Goal: Obtain resource: Download file/media

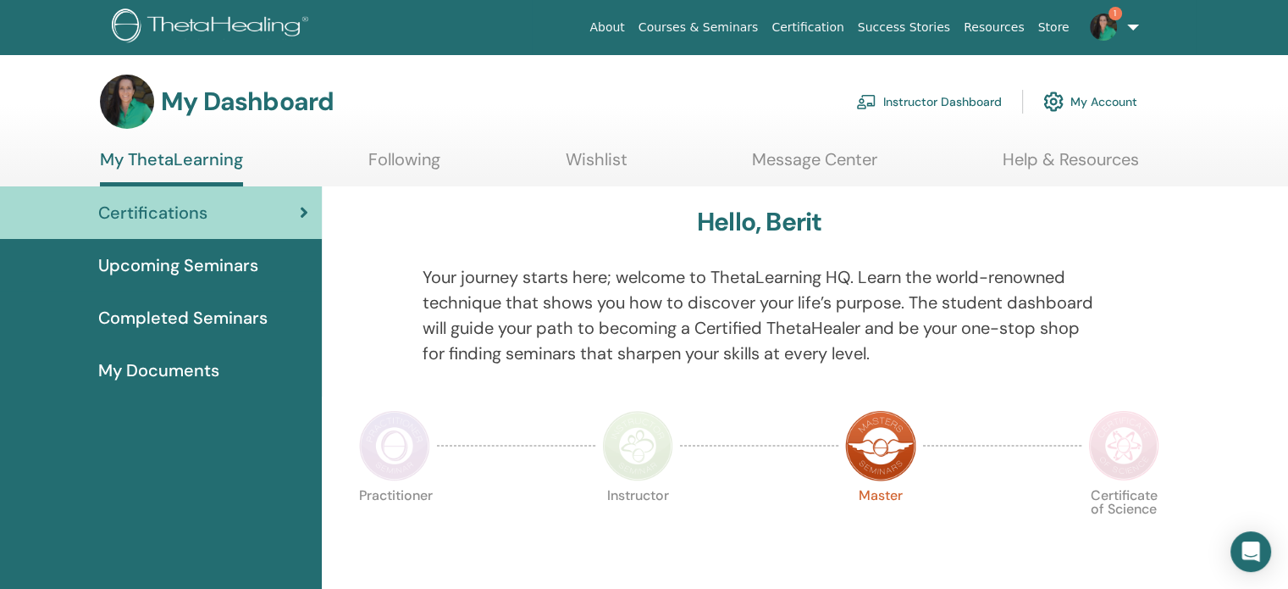
click at [877, 450] on img at bounding box center [880, 445] width 71 height 71
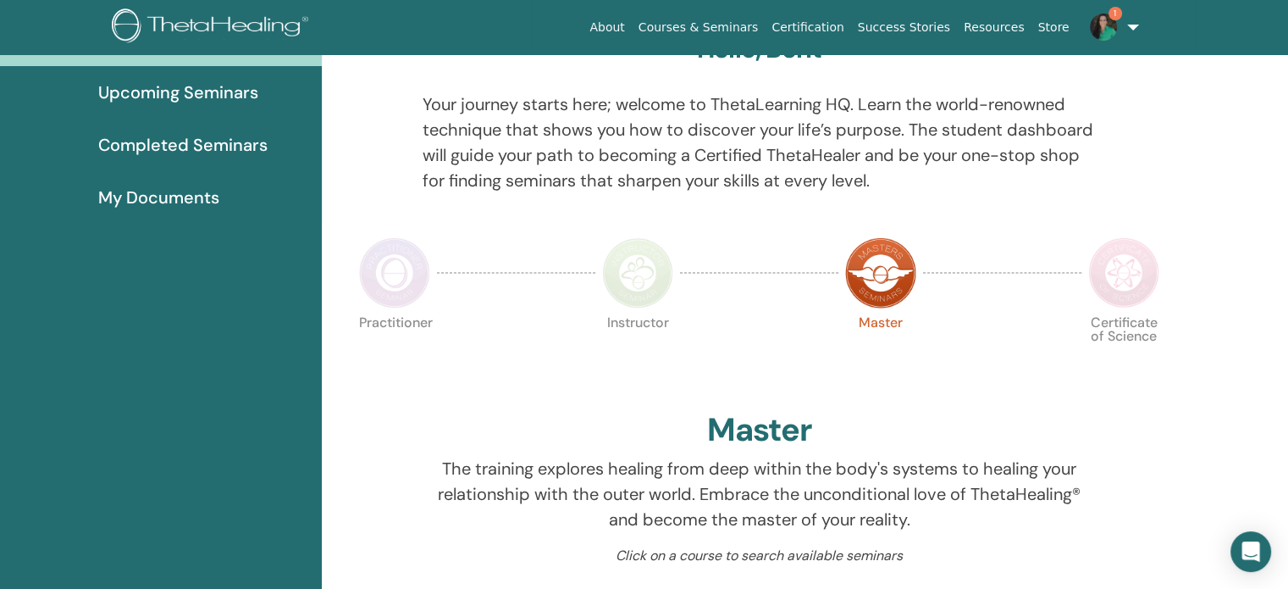
scroll to position [213, 0]
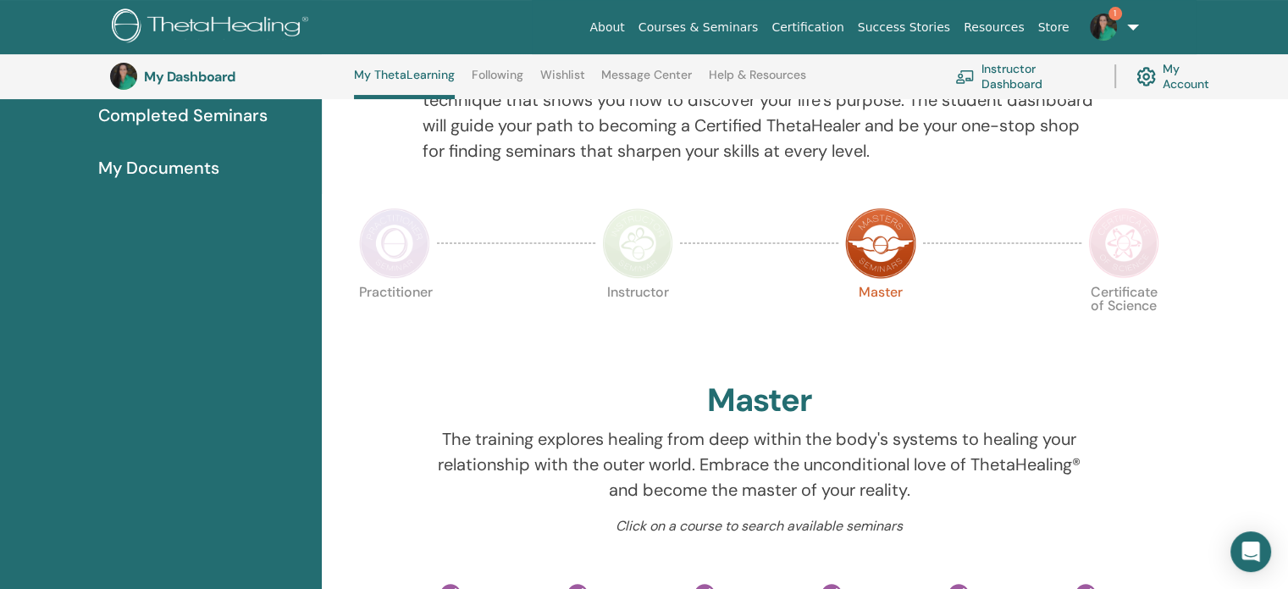
scroll to position [213, 0]
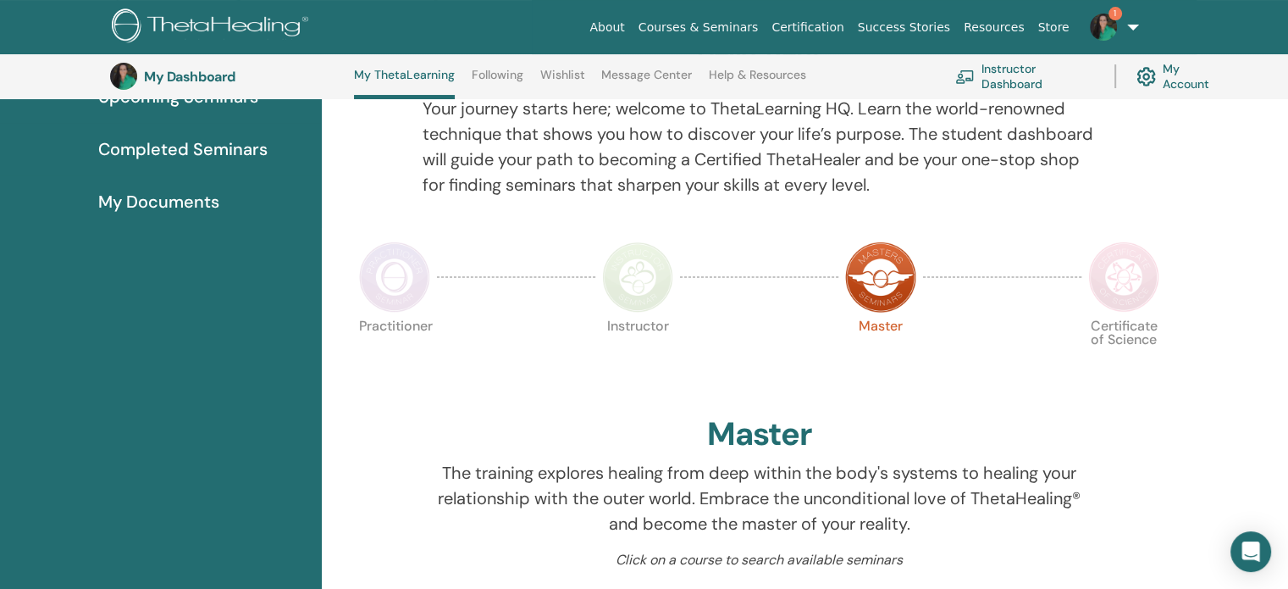
click at [635, 280] on img at bounding box center [637, 276] width 71 height 71
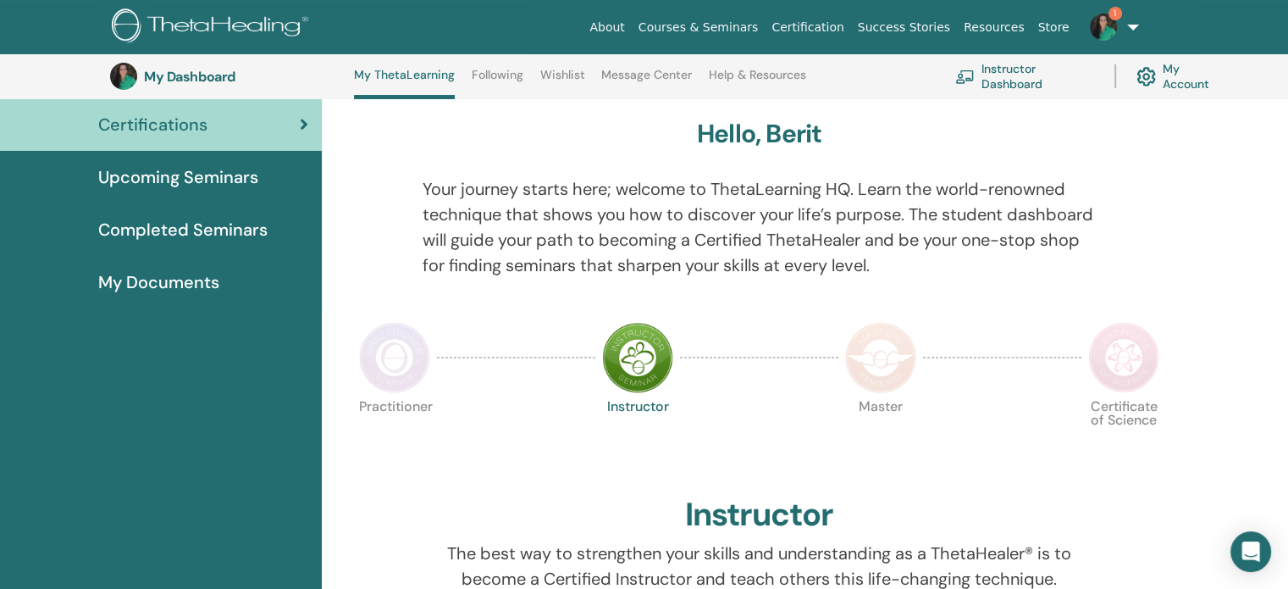
scroll to position [129, 0]
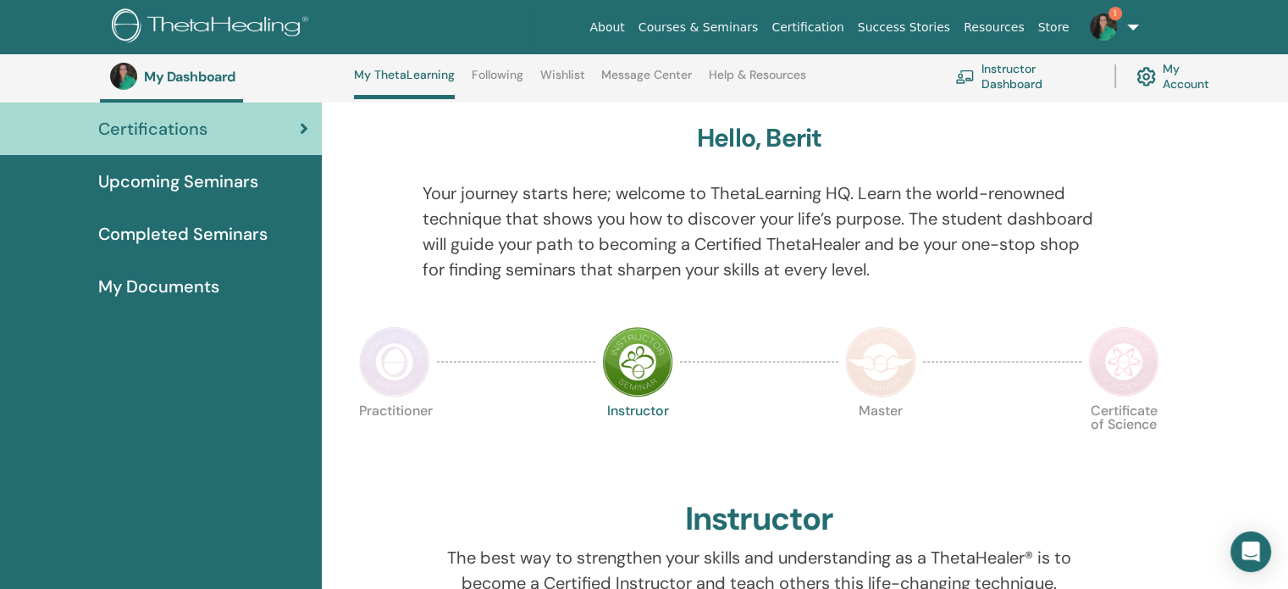
click at [405, 352] on img at bounding box center [394, 361] width 71 height 71
click at [385, 345] on img at bounding box center [394, 361] width 71 height 71
click at [382, 361] on img at bounding box center [394, 361] width 71 height 71
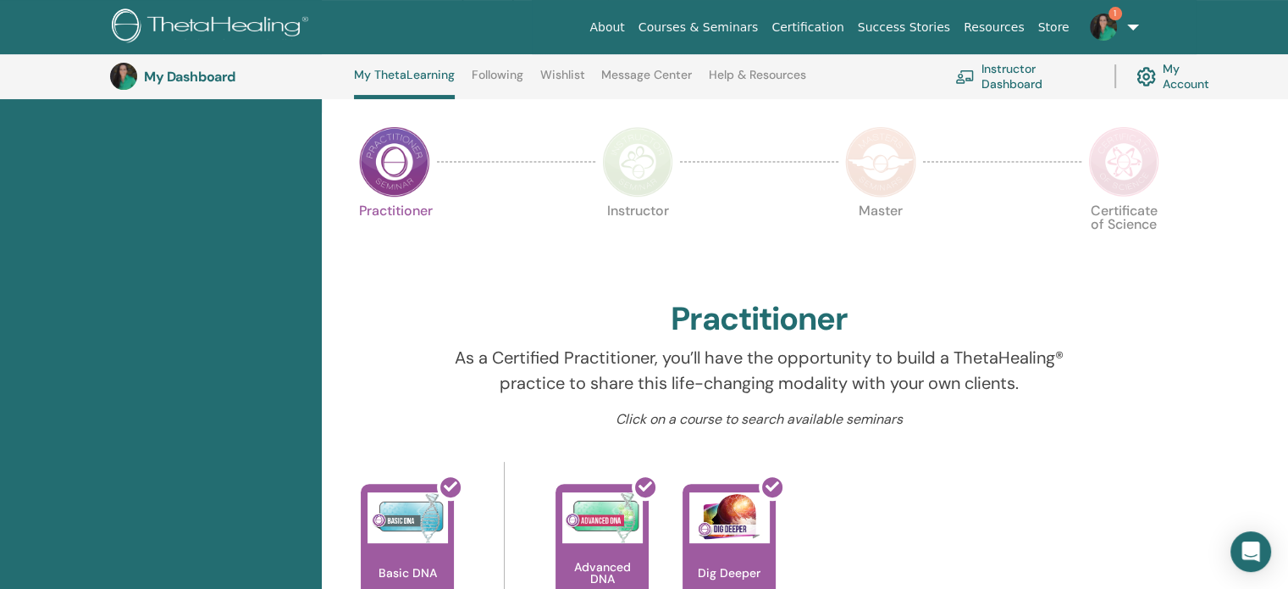
scroll to position [298, 0]
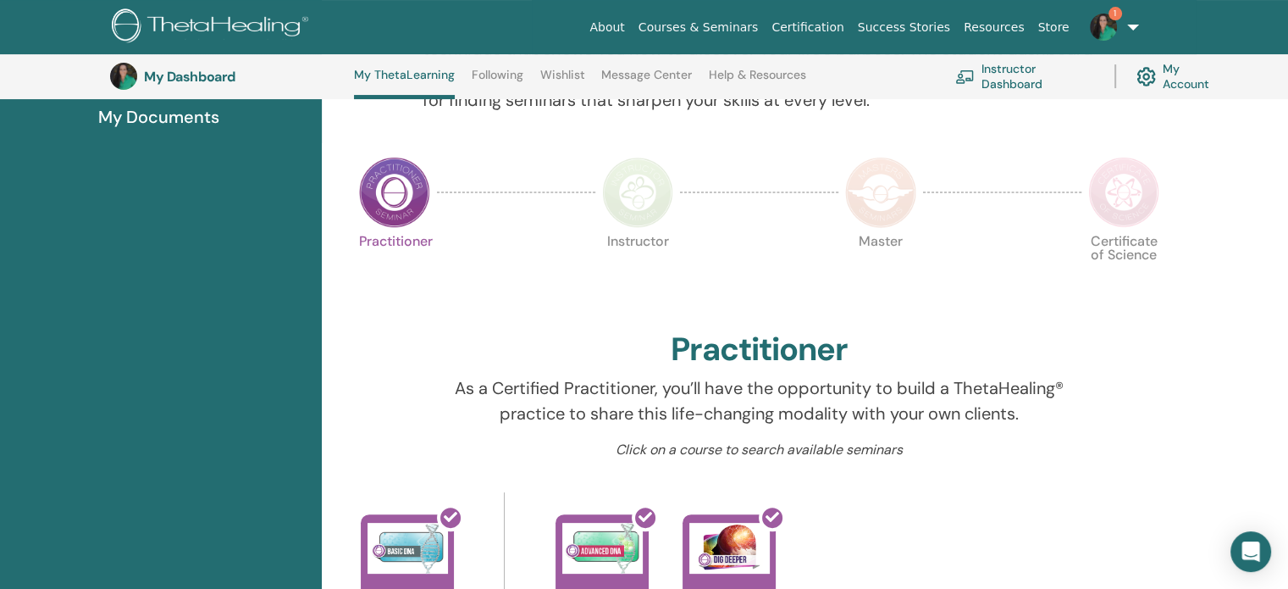
click at [894, 209] on img at bounding box center [880, 192] width 71 height 71
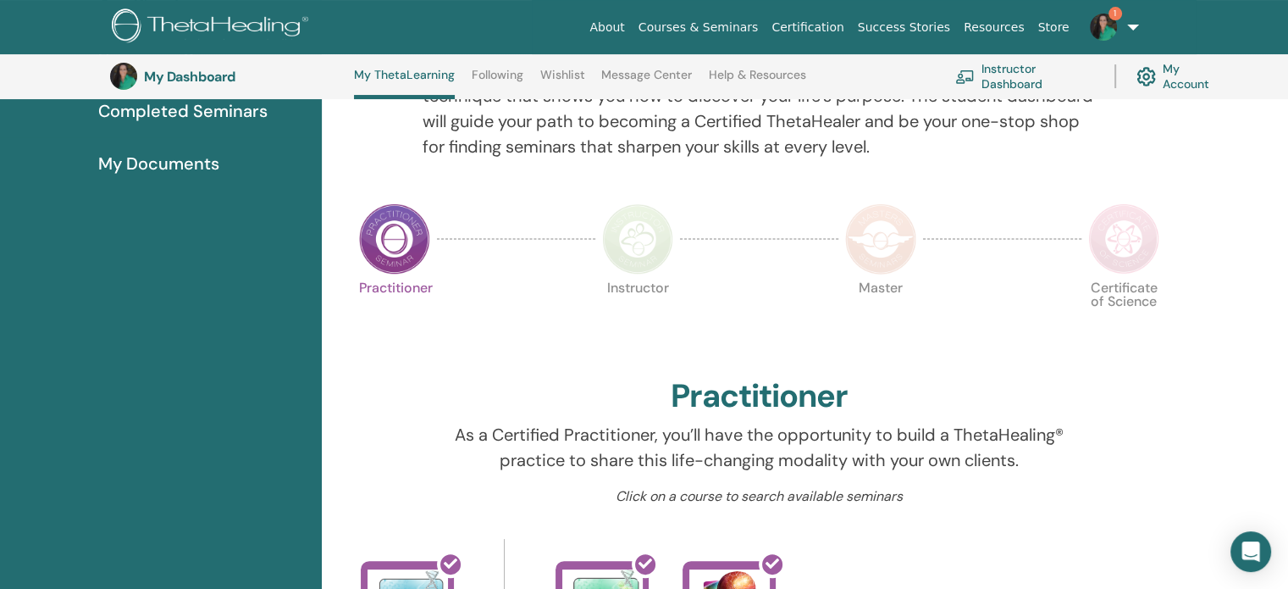
scroll to position [213, 0]
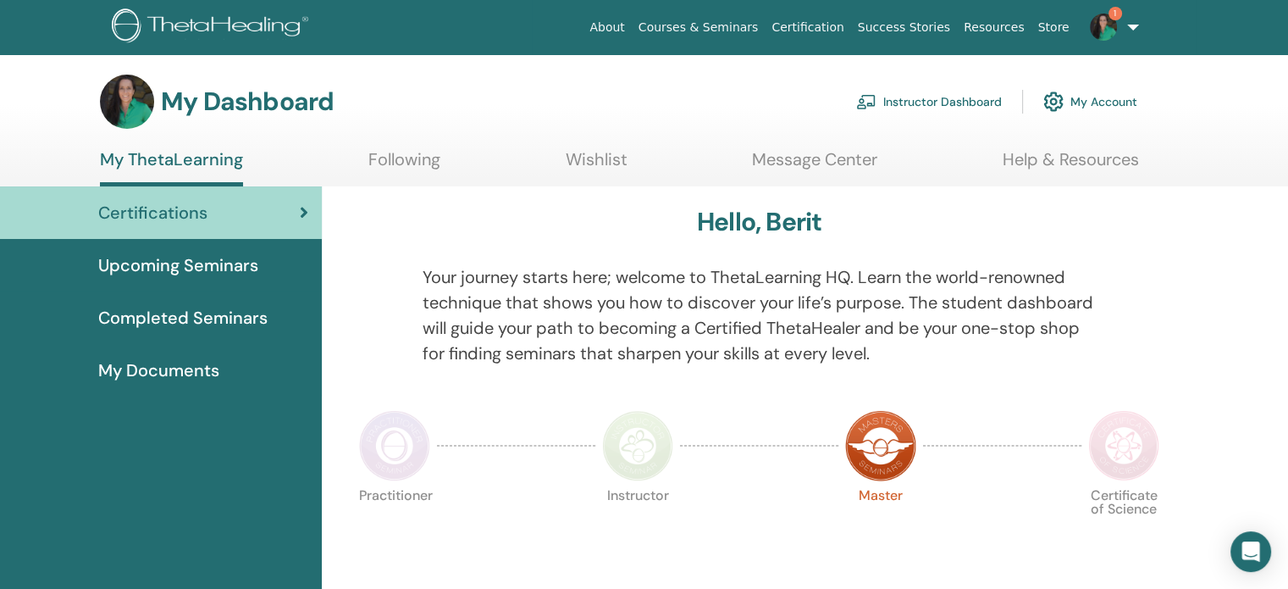
click at [191, 310] on span "Completed Seminars" at bounding box center [182, 317] width 169 height 25
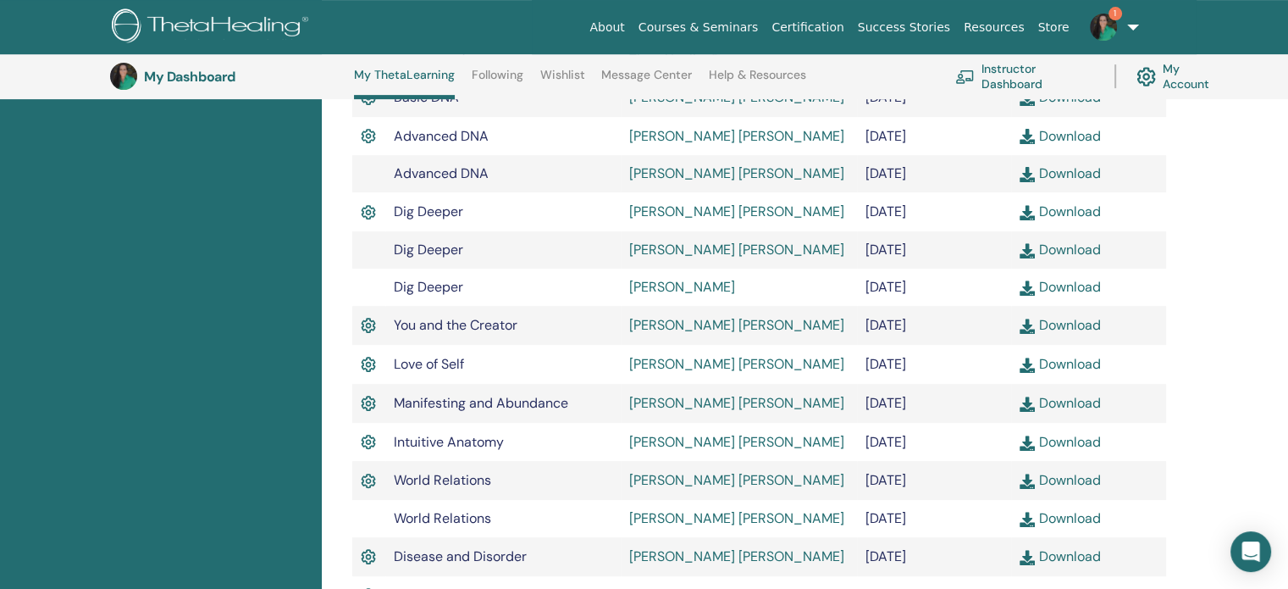
scroll to position [637, 0]
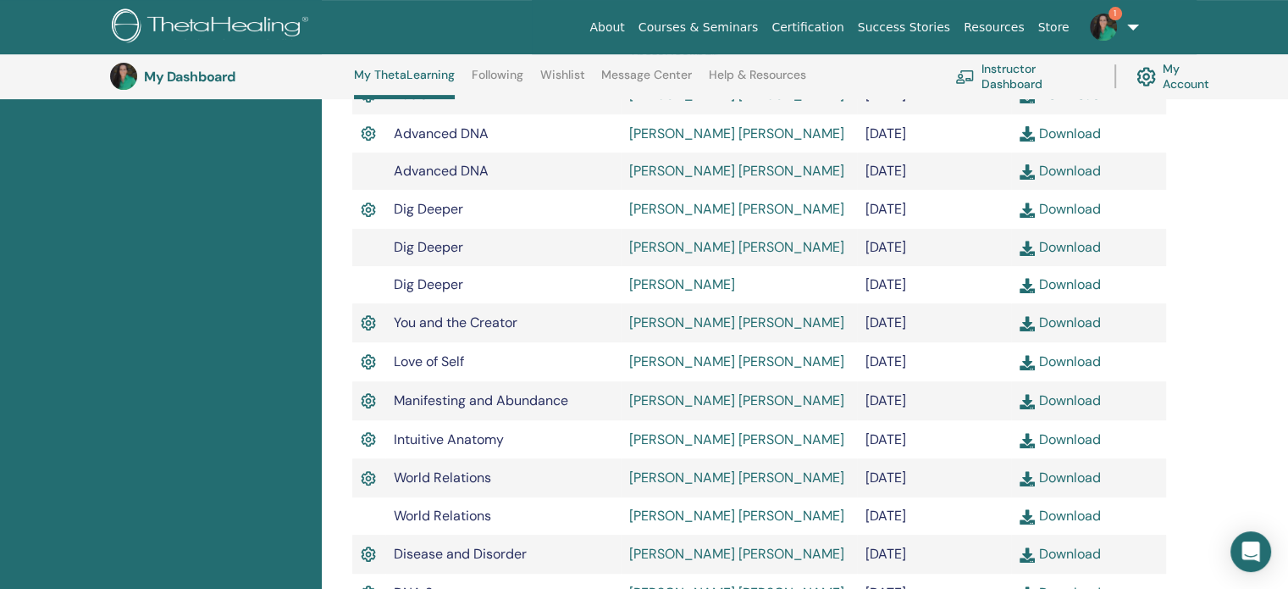
click at [1061, 479] on link "Download" at bounding box center [1060, 477] width 80 height 18
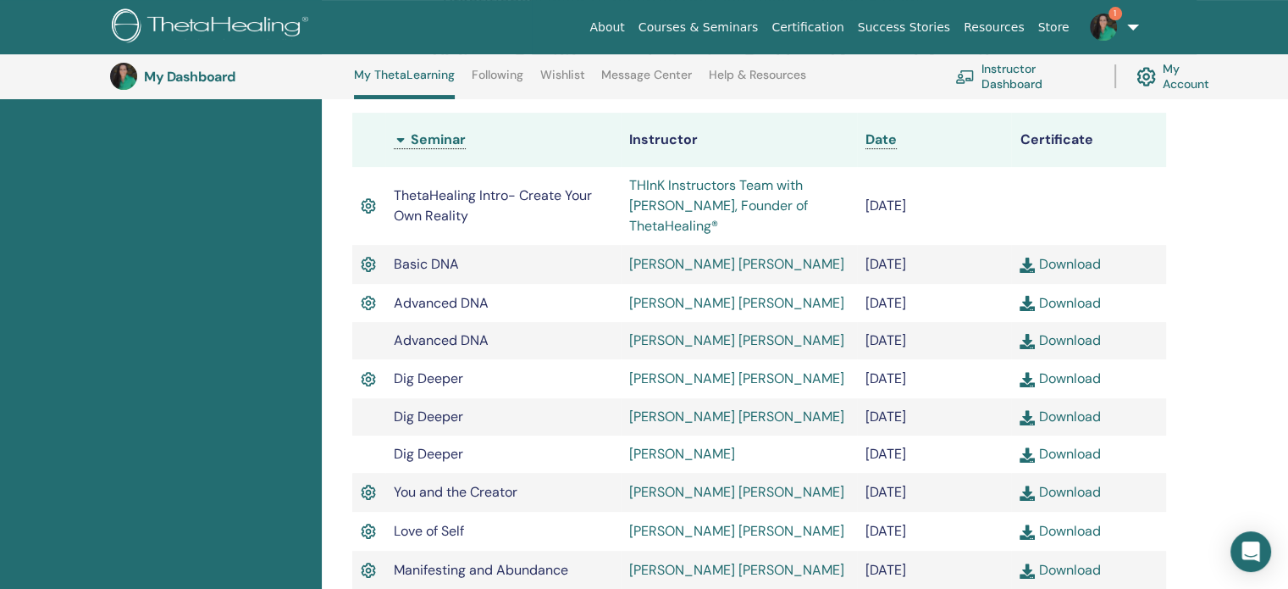
scroll to position [0, 0]
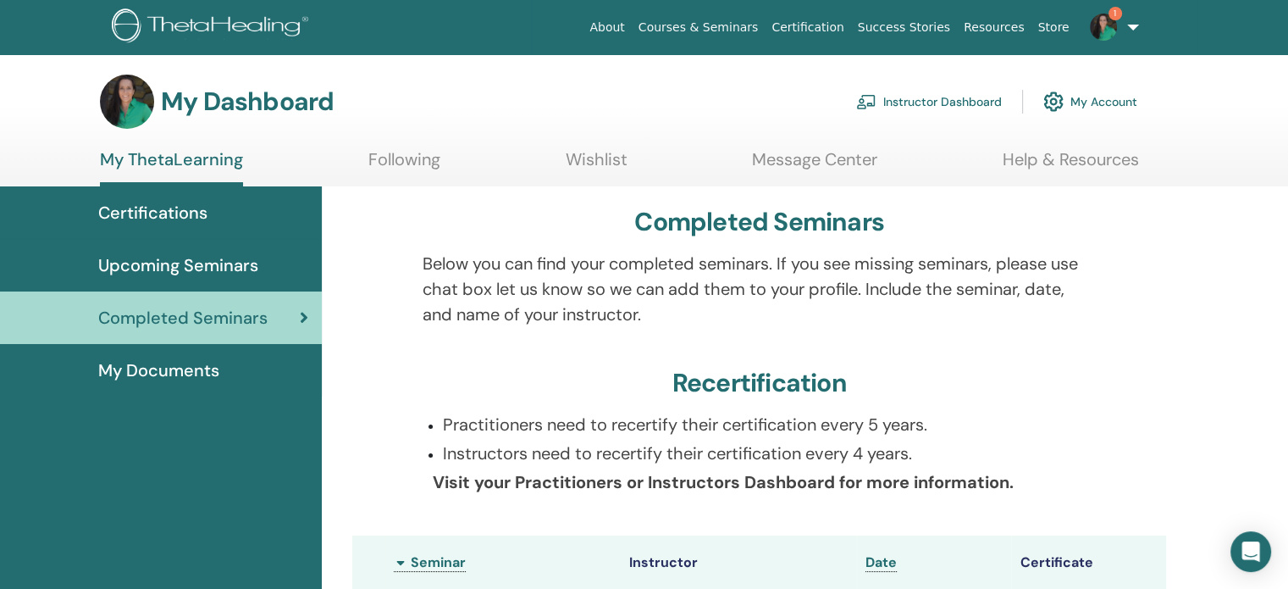
click at [756, 20] on link "Courses & Seminars" at bounding box center [699, 27] width 134 height 31
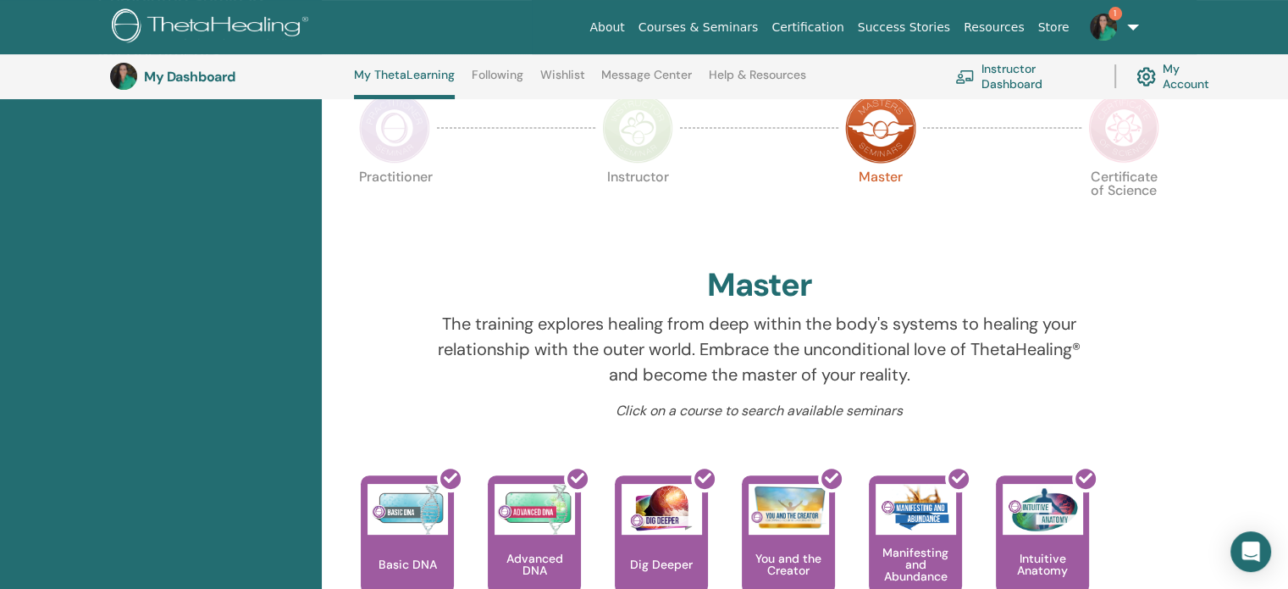
scroll to position [298, 0]
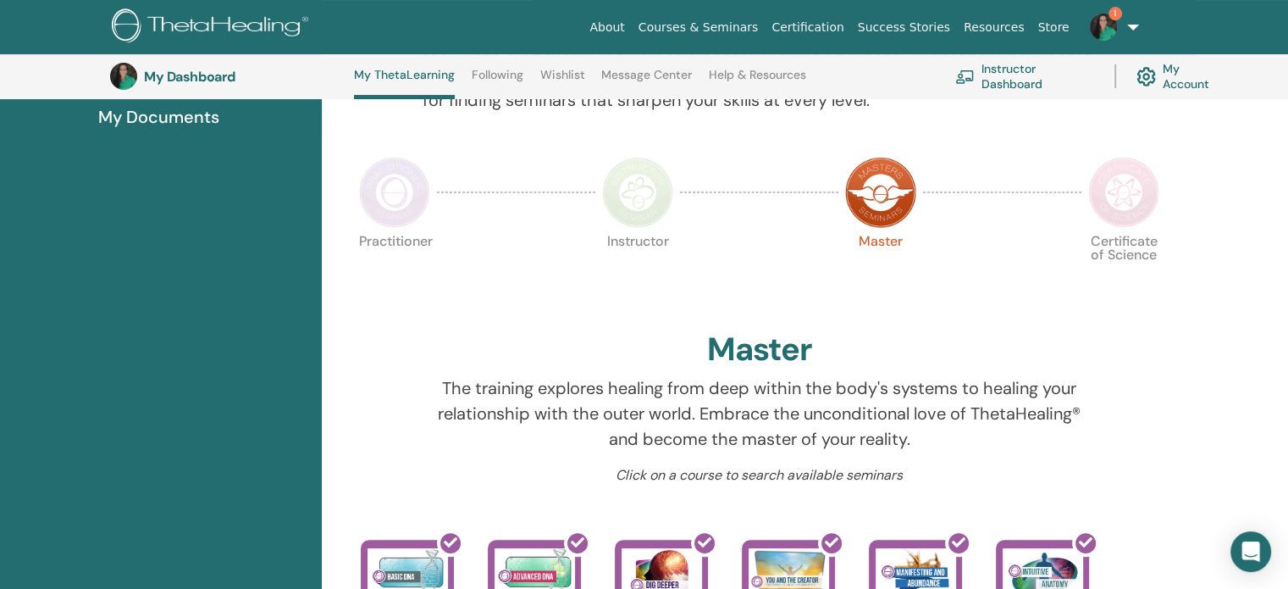
click at [1155, 175] on img at bounding box center [1124, 192] width 71 height 71
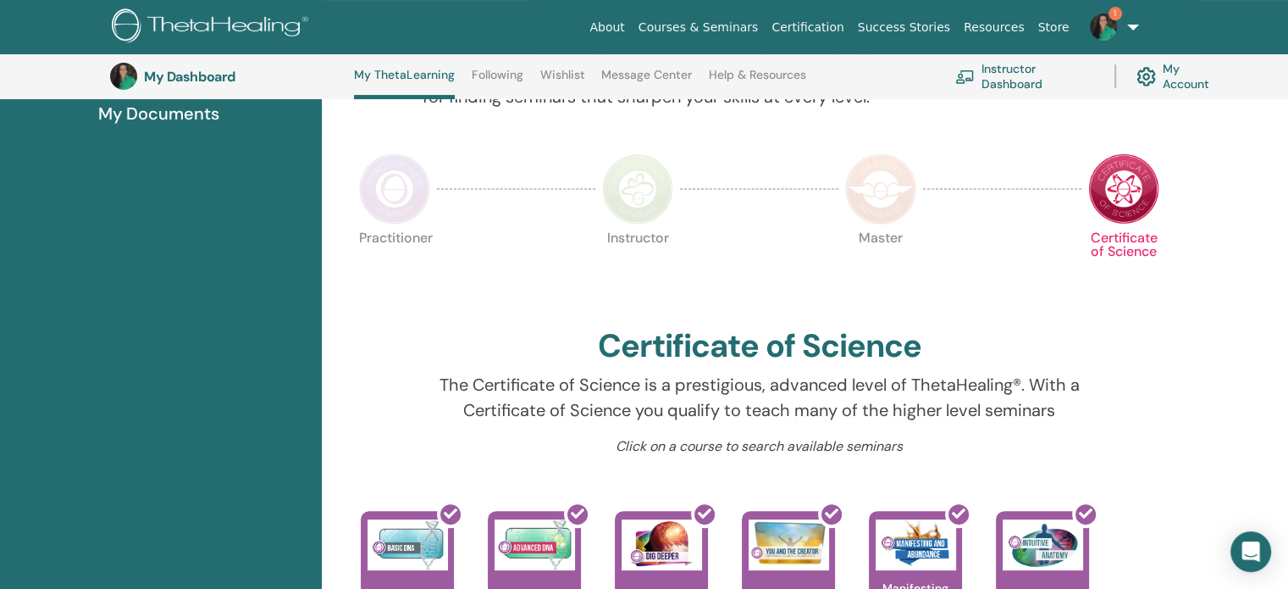
scroll to position [298, 0]
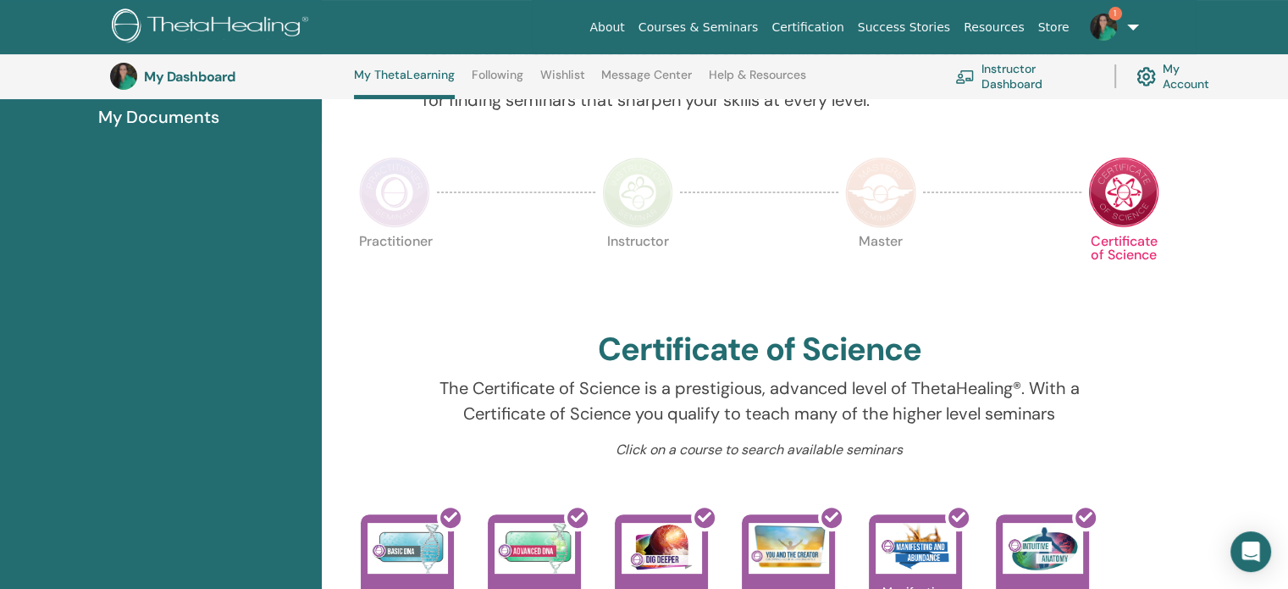
click at [894, 195] on img at bounding box center [880, 192] width 71 height 71
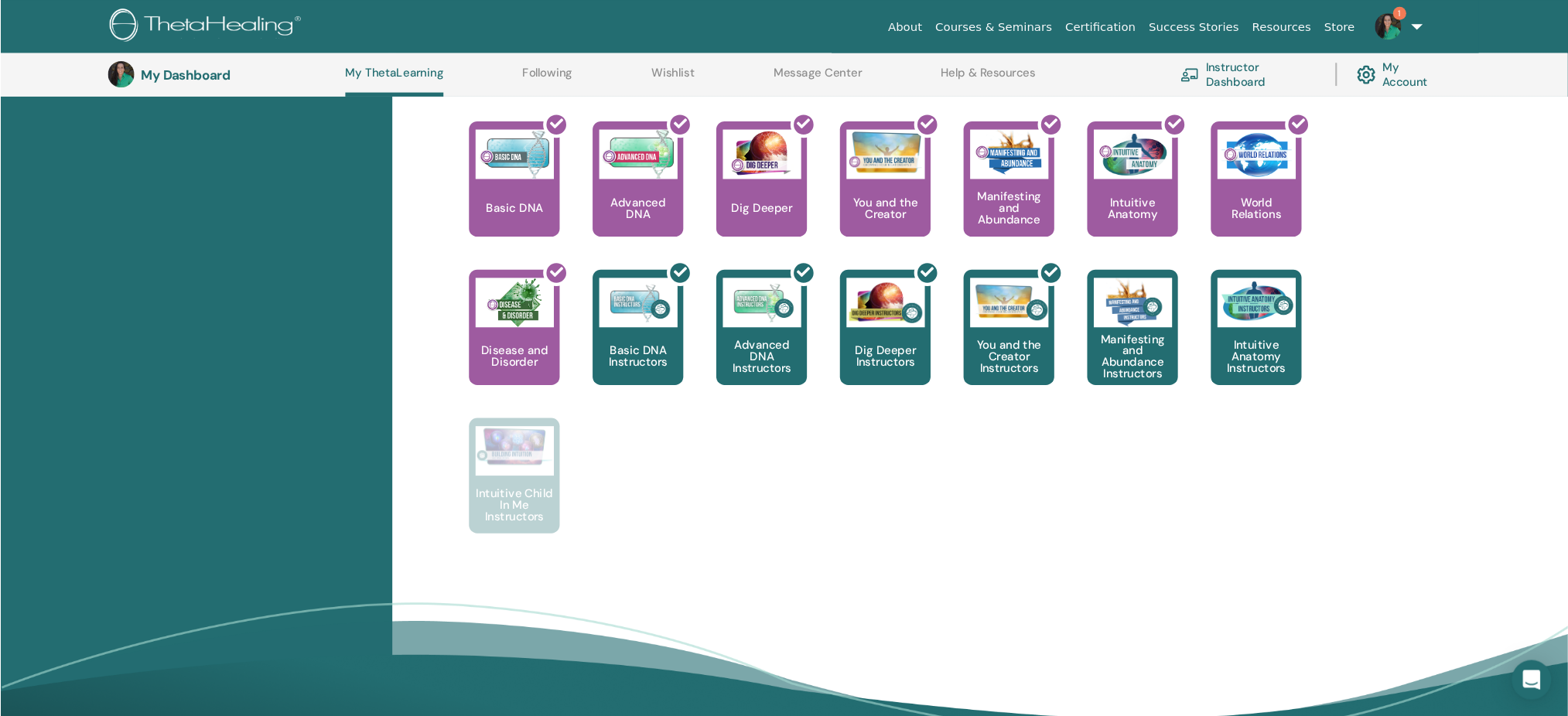
scroll to position [627, 0]
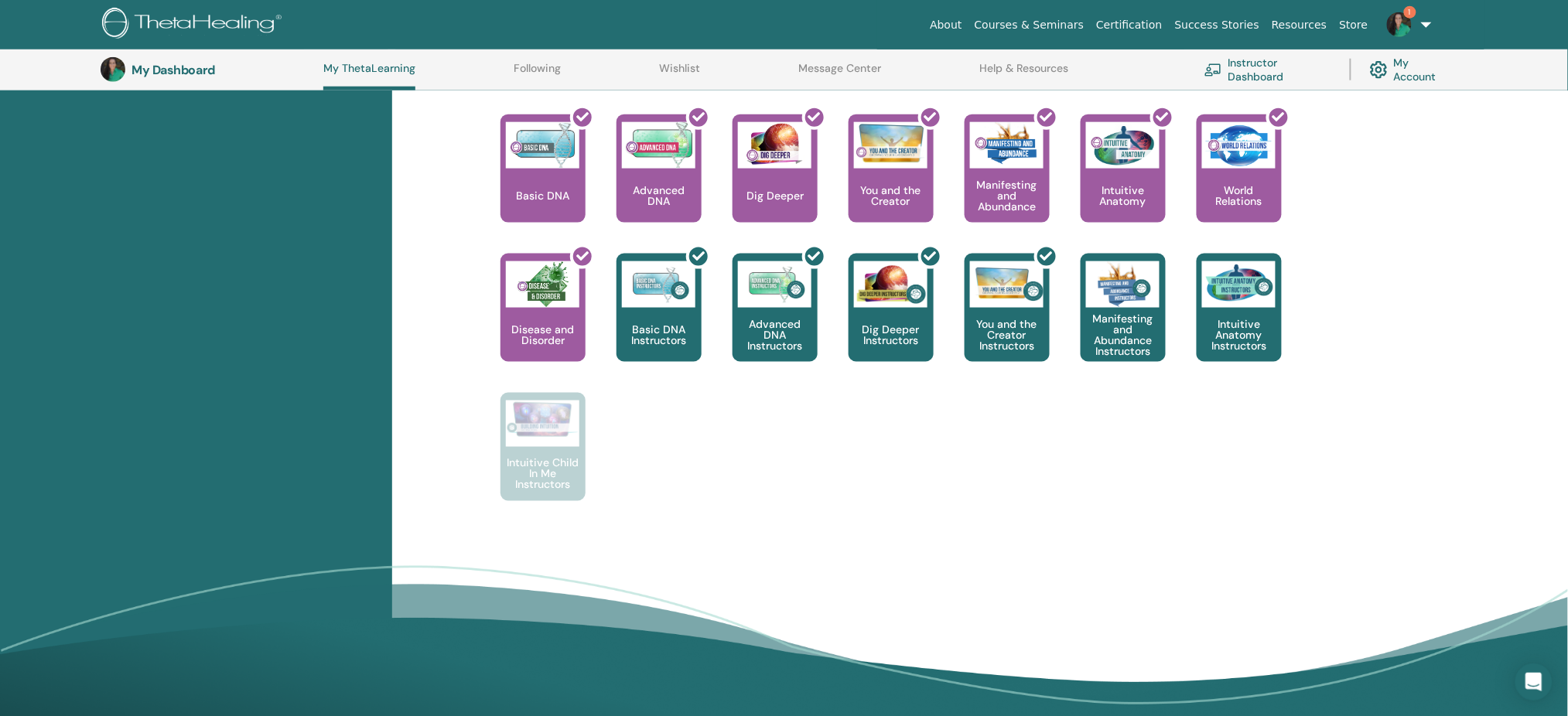
drag, startPoint x: 1187, startPoint y: 3, endPoint x: 1119, endPoint y: 469, distance: 470.9
click at [1119, 469] on div "This is where your ThetaHealing journey begins. This is the first seminar to ta…" at bounding box center [926, 322] width 914 height 417
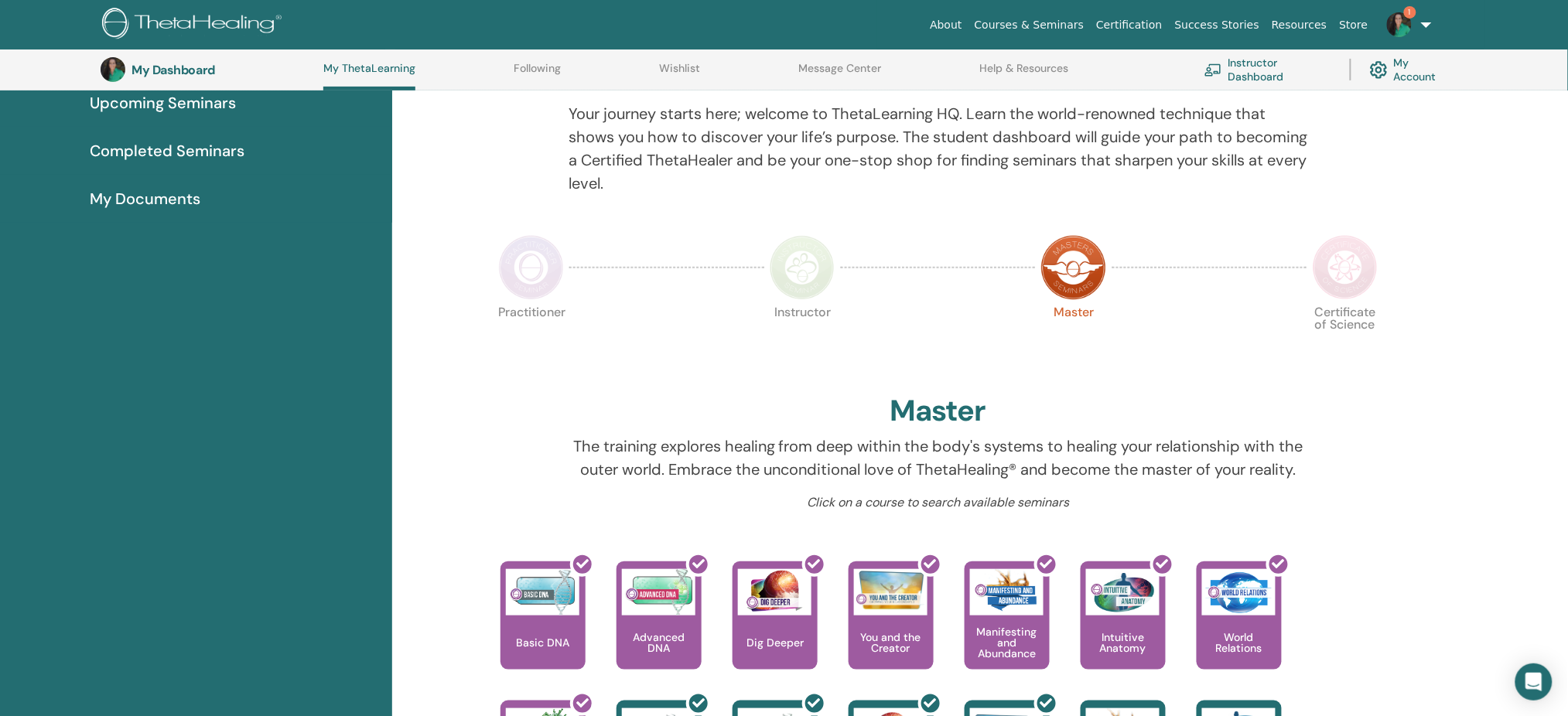
scroll to position [153, 0]
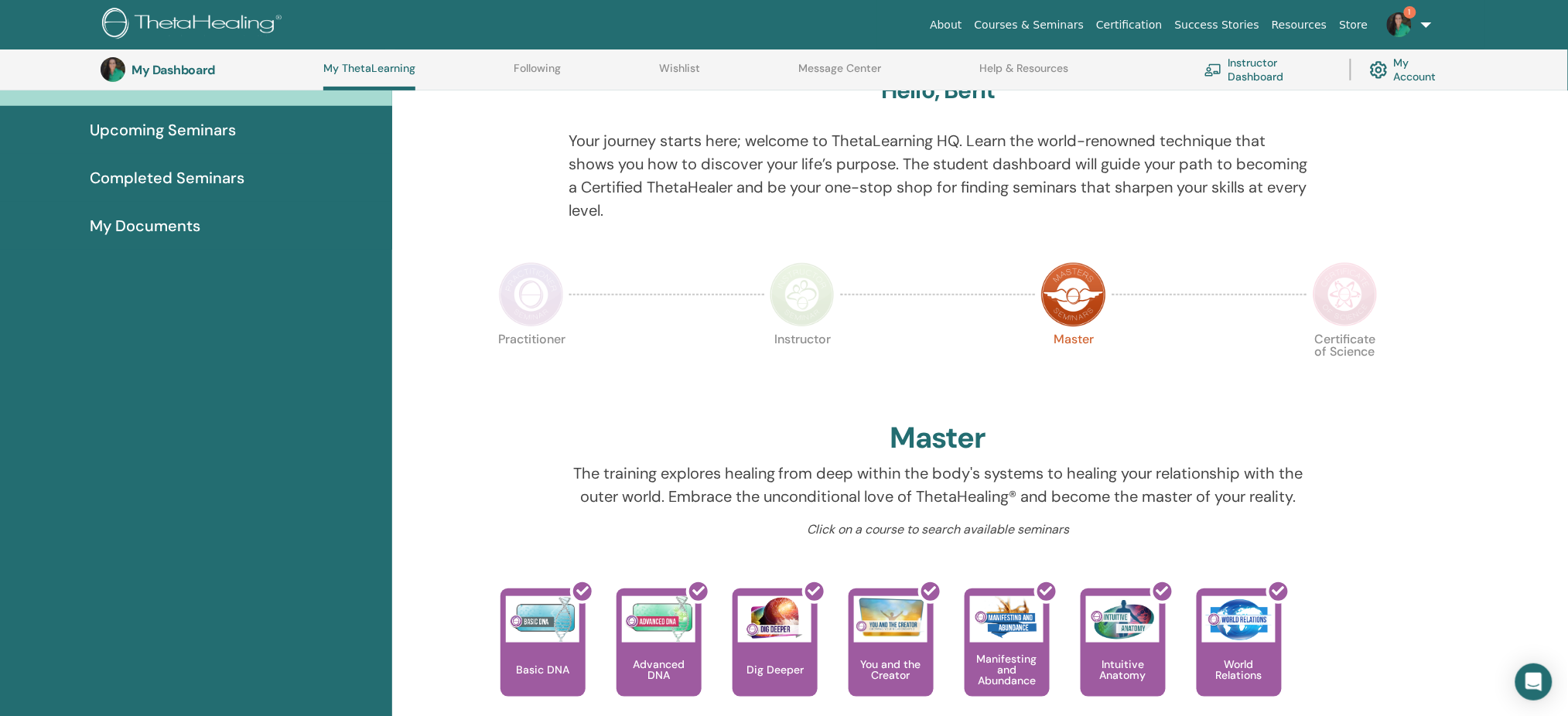
click at [526, 280] on img at bounding box center [531, 294] width 65 height 65
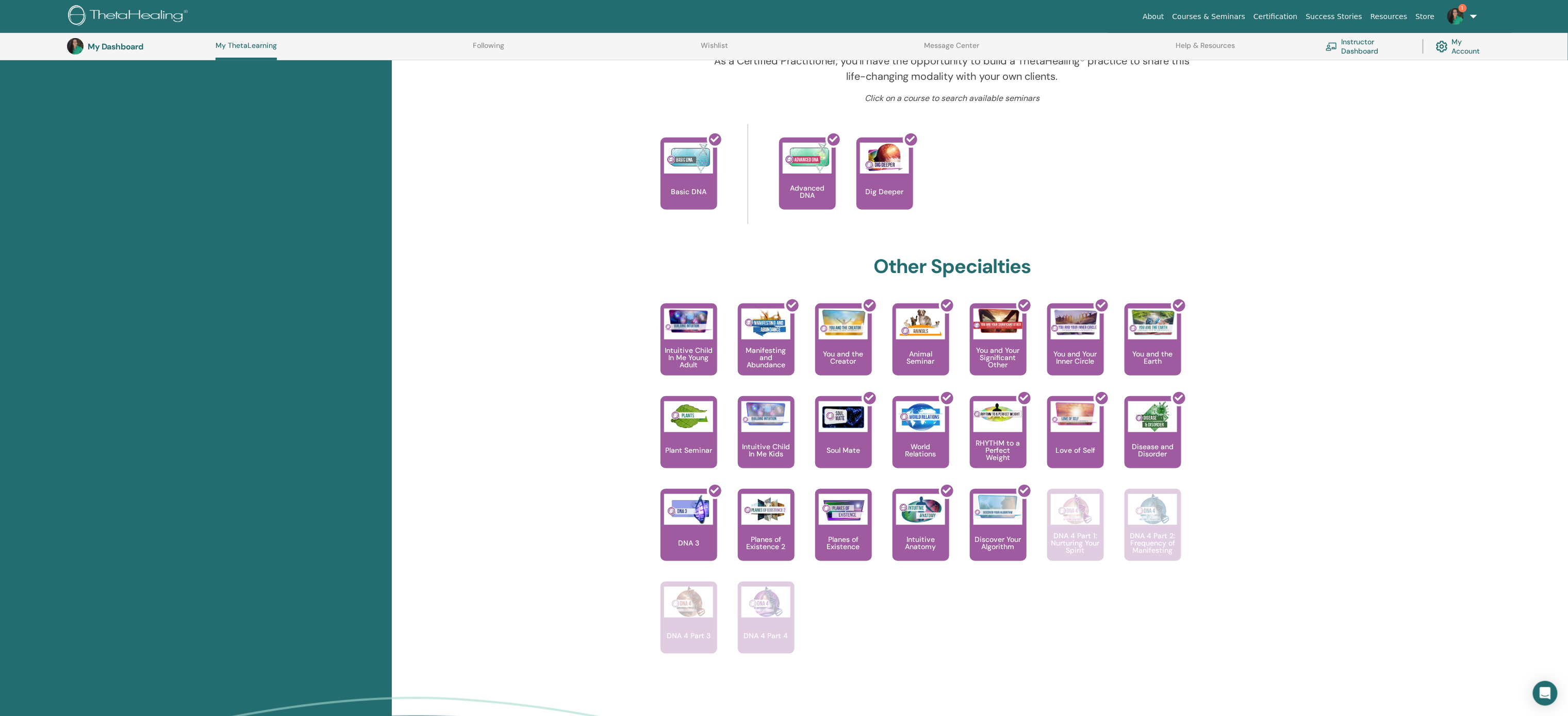
scroll to position [301, 0]
